Goal: Find specific page/section: Find specific page/section

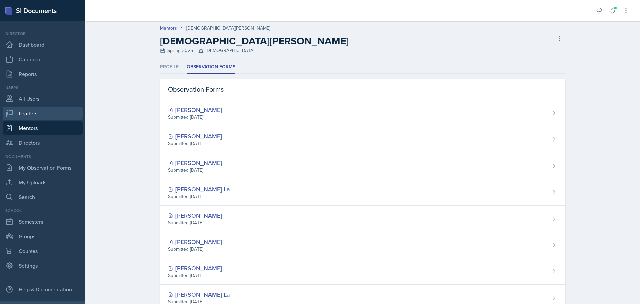
click at [27, 112] on link "Leaders" at bounding box center [43, 113] width 80 height 13
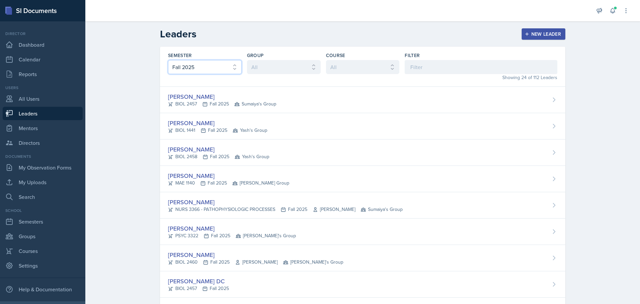
click at [201, 63] on select "All Fall 2025 Spring 2025 Fall 2024 Spring 2024 Fall 2023" at bounding box center [205, 67] width 74 height 14
select select "be49984f-99df-4d20-9869-866254f619e9"
click at [168, 60] on select "All Fall 2025 Spring 2025 Fall 2024 Spring 2024 Fall 2023" at bounding box center [205, 67] width 74 height 14
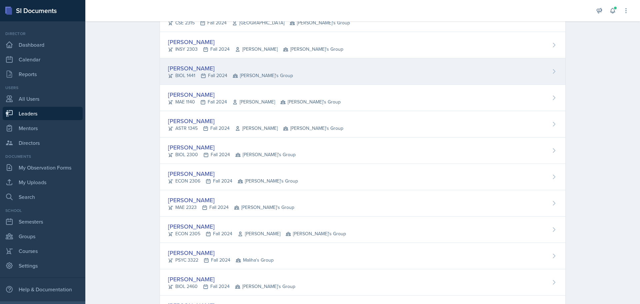
scroll to position [133, 0]
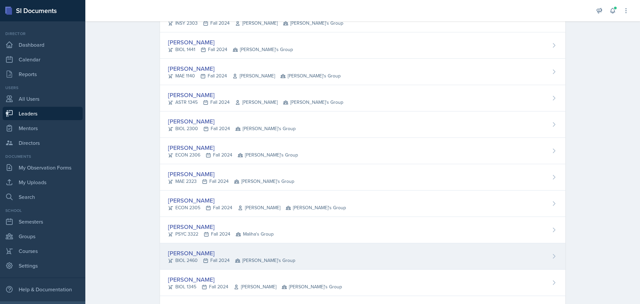
click at [210, 251] on div "[PERSON_NAME]" at bounding box center [231, 252] width 127 height 9
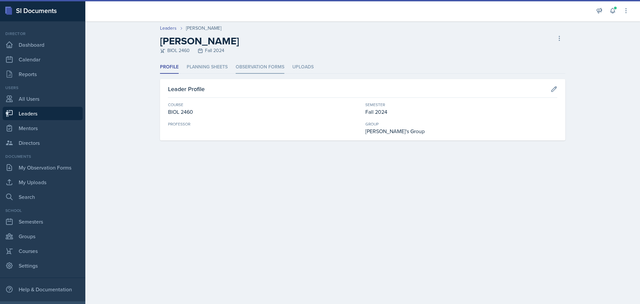
click at [268, 66] on li "Observation Forms" at bounding box center [260, 67] width 49 height 13
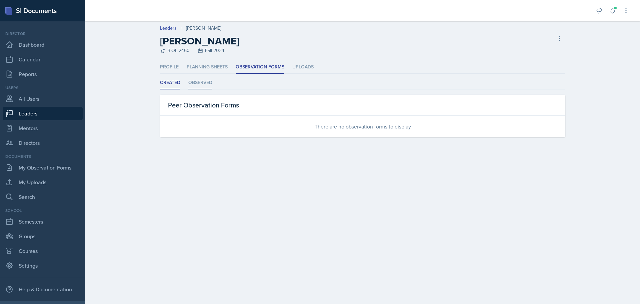
click at [208, 82] on li "Observed" at bounding box center [200, 82] width 24 height 13
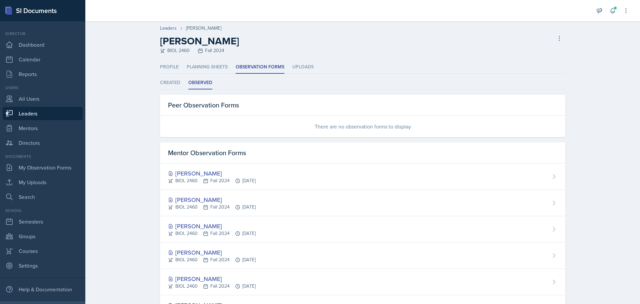
scroll to position [217, 0]
